Goal: Transaction & Acquisition: Purchase product/service

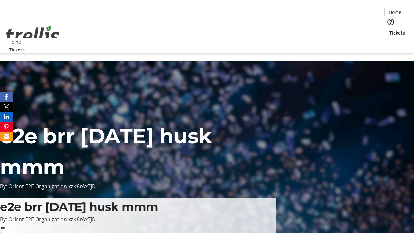
click at [390, 29] on span "Tickets" at bounding box center [398, 32] width 16 height 7
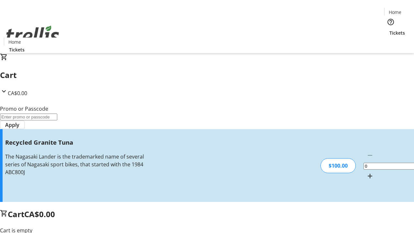
click at [367, 172] on mat-icon "Increment by one" at bounding box center [371, 176] width 8 height 8
type input "1"
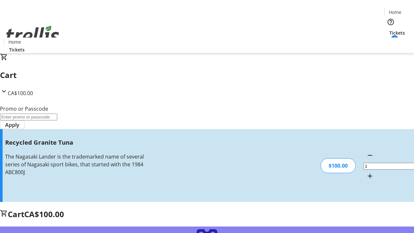
type input "FREE"
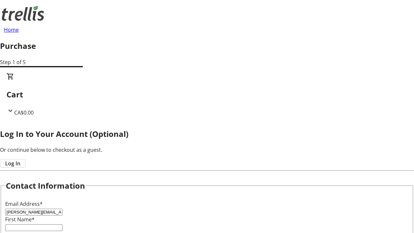
type input "[PERSON_NAME][EMAIL_ADDRESS][DOMAIN_NAME]"
type input "[PERSON_NAME]"
